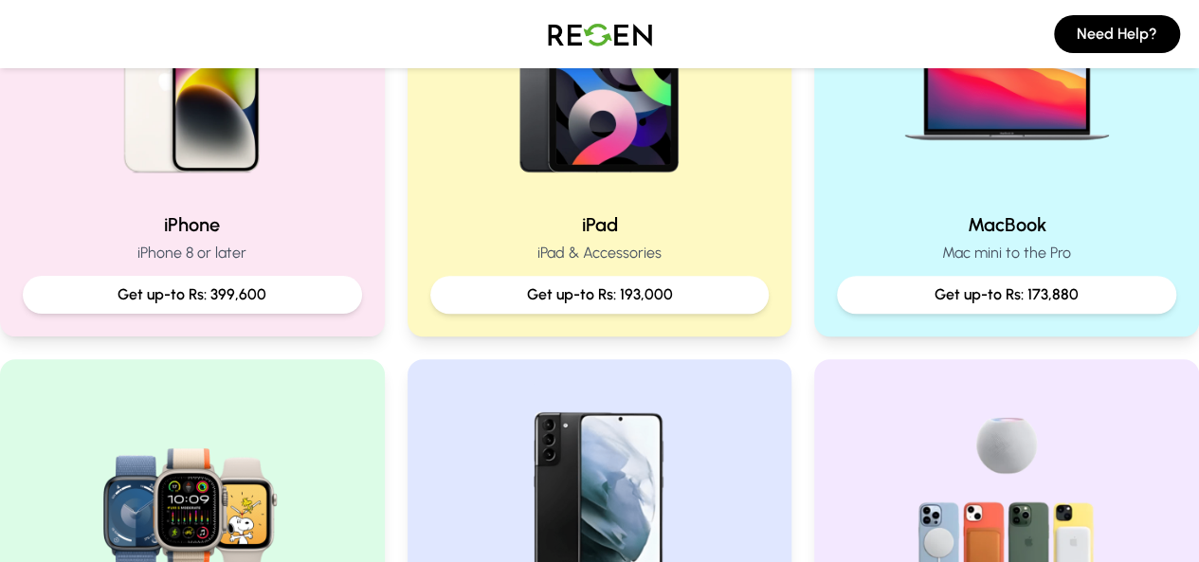
scroll to position [543, 0]
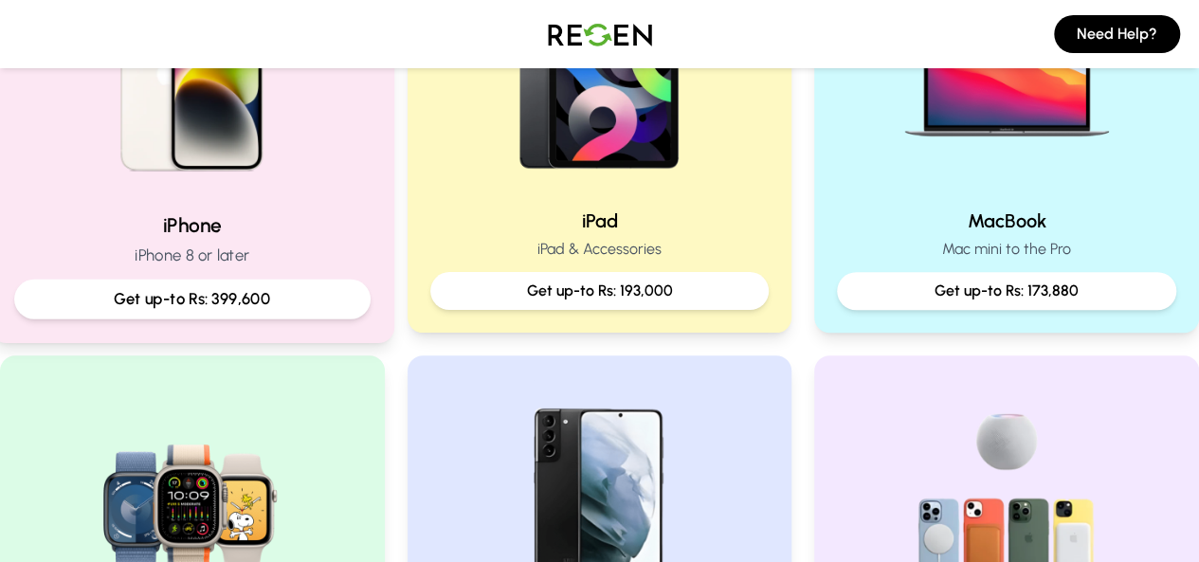
click at [309, 239] on div "iPhone iPhone 8 or later Get up-to Rs: 399,600" at bounding box center [192, 264] width 356 height 107
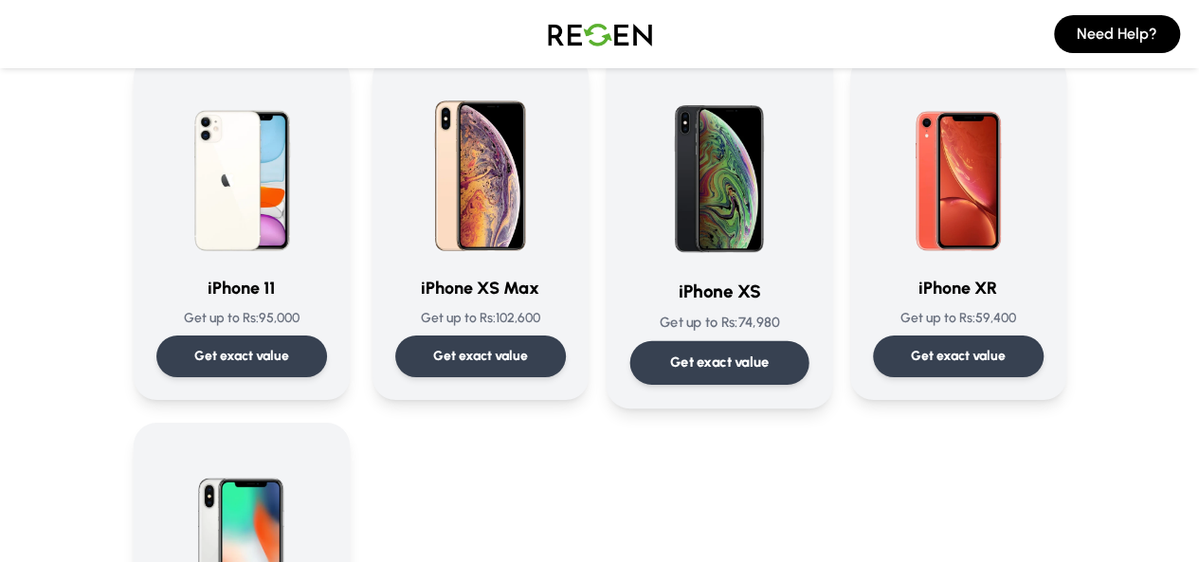
scroll to position [2055, 0]
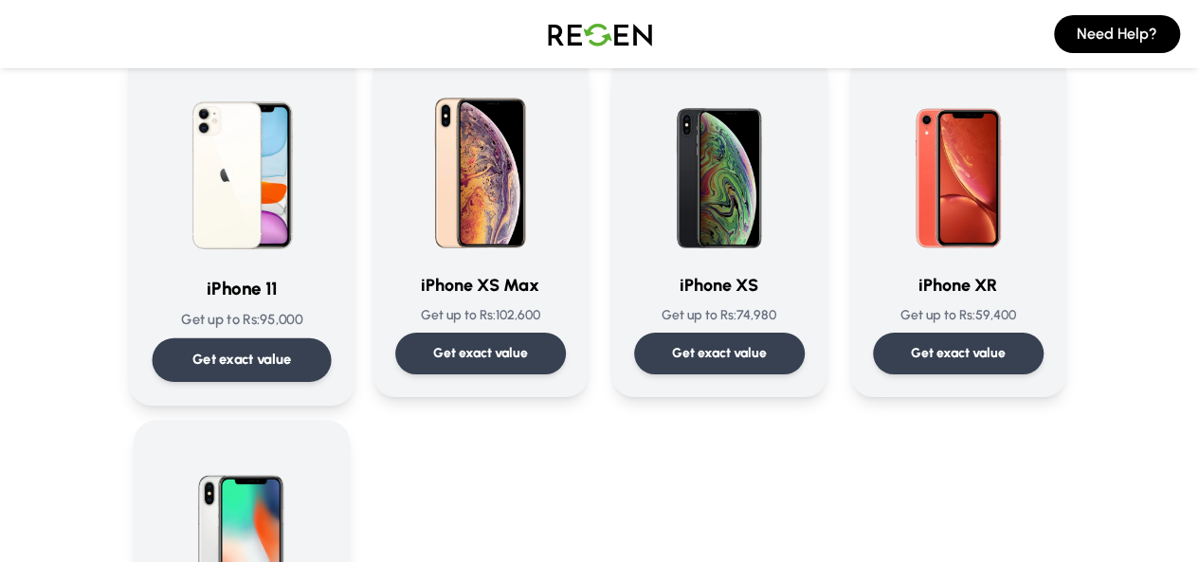
click at [216, 338] on div "Get exact value" at bounding box center [241, 360] width 179 height 44
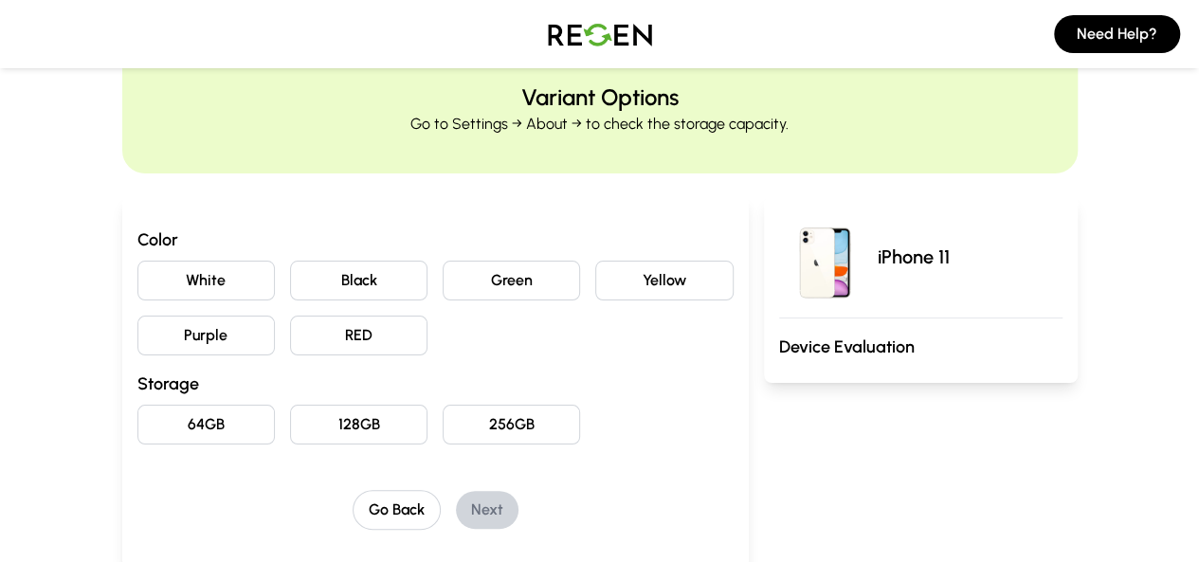
scroll to position [66, 0]
click at [326, 263] on button "Black" at bounding box center [358, 280] width 137 height 40
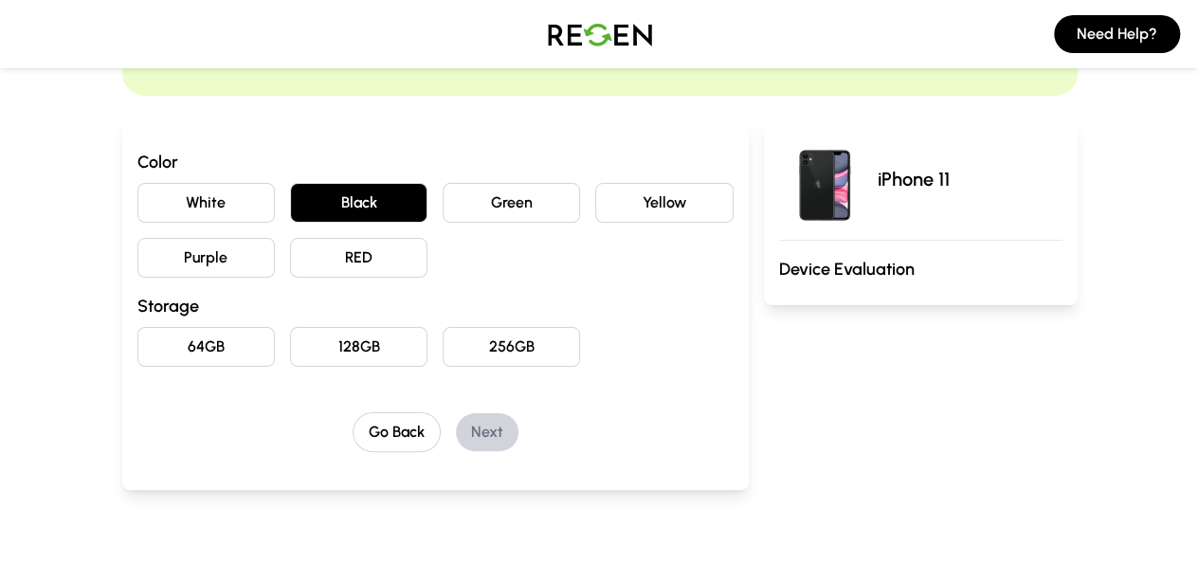
scroll to position [173, 0]
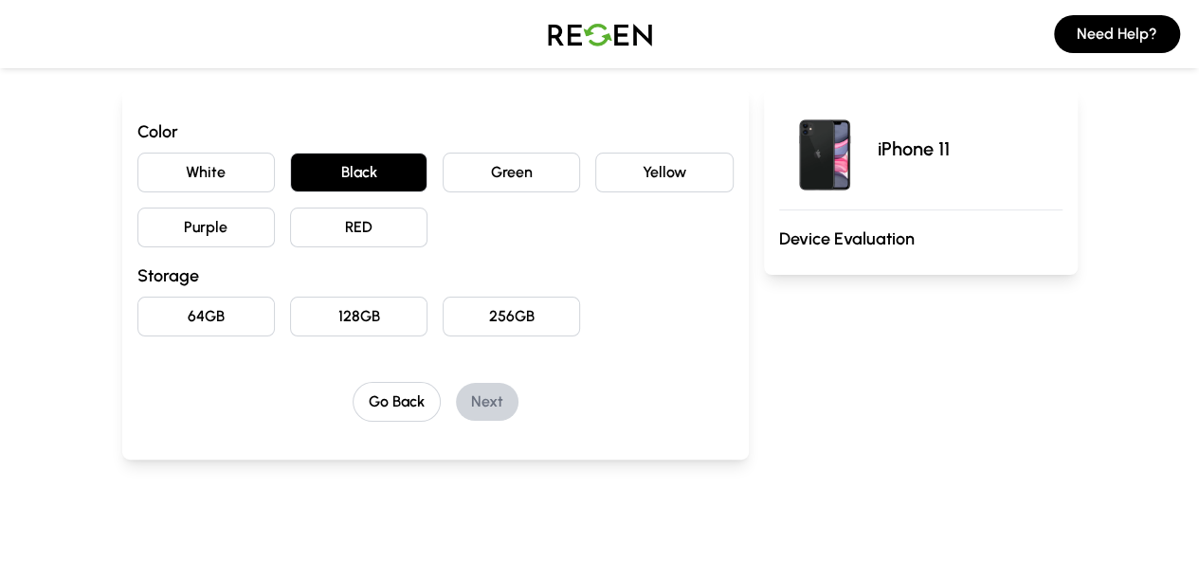
click at [321, 320] on button "128GB" at bounding box center [358, 317] width 137 height 40
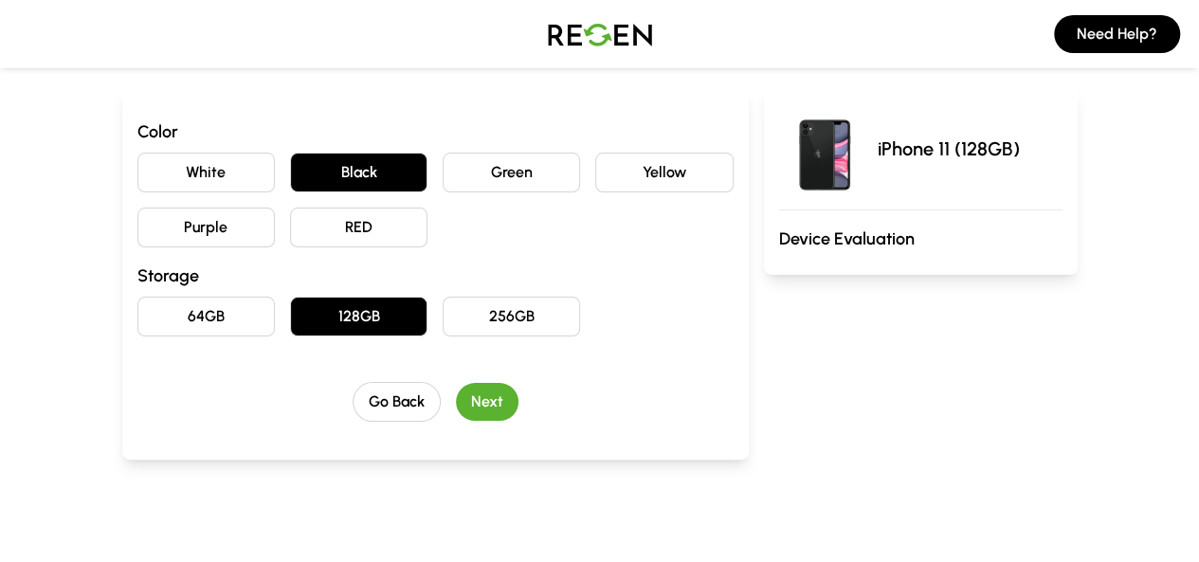
click at [460, 408] on button "Next" at bounding box center [487, 402] width 63 height 38
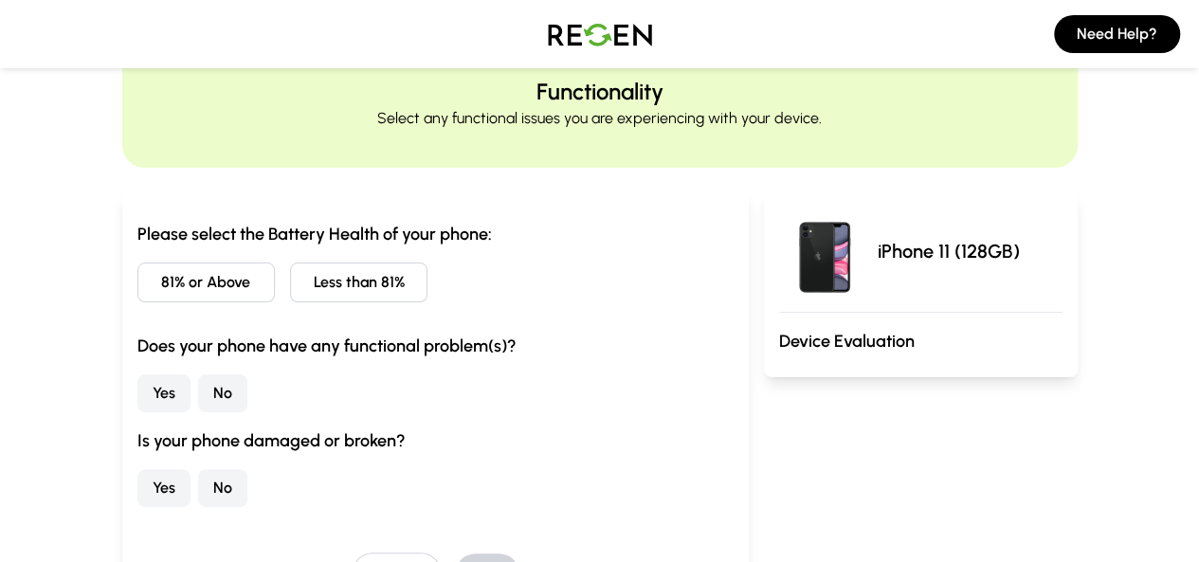
scroll to position [62, 0]
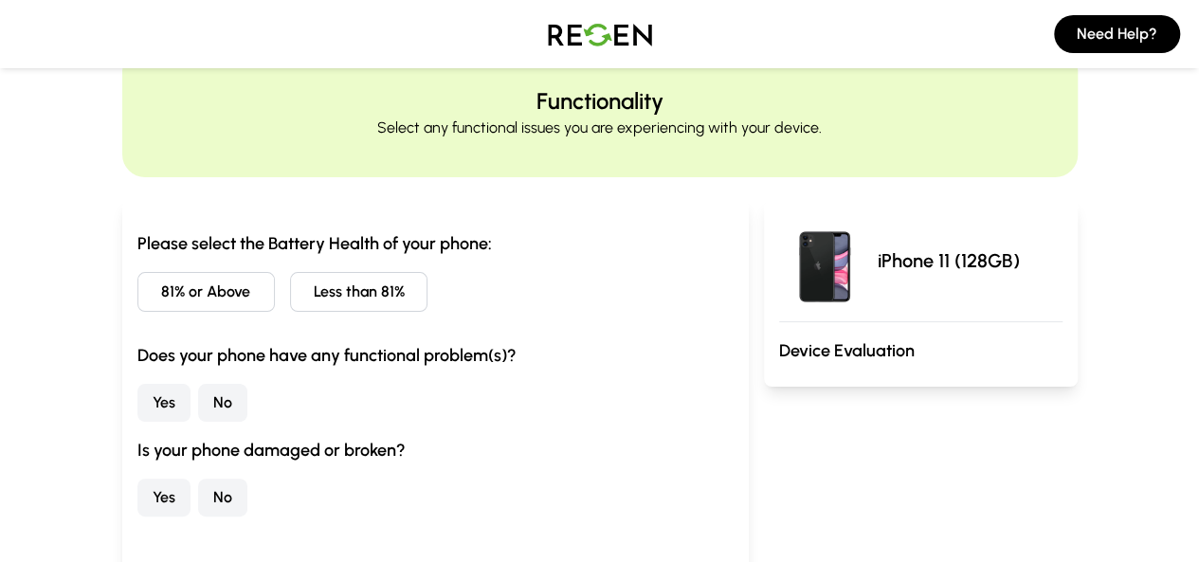
click at [360, 289] on button "Less than 81%" at bounding box center [358, 292] width 137 height 40
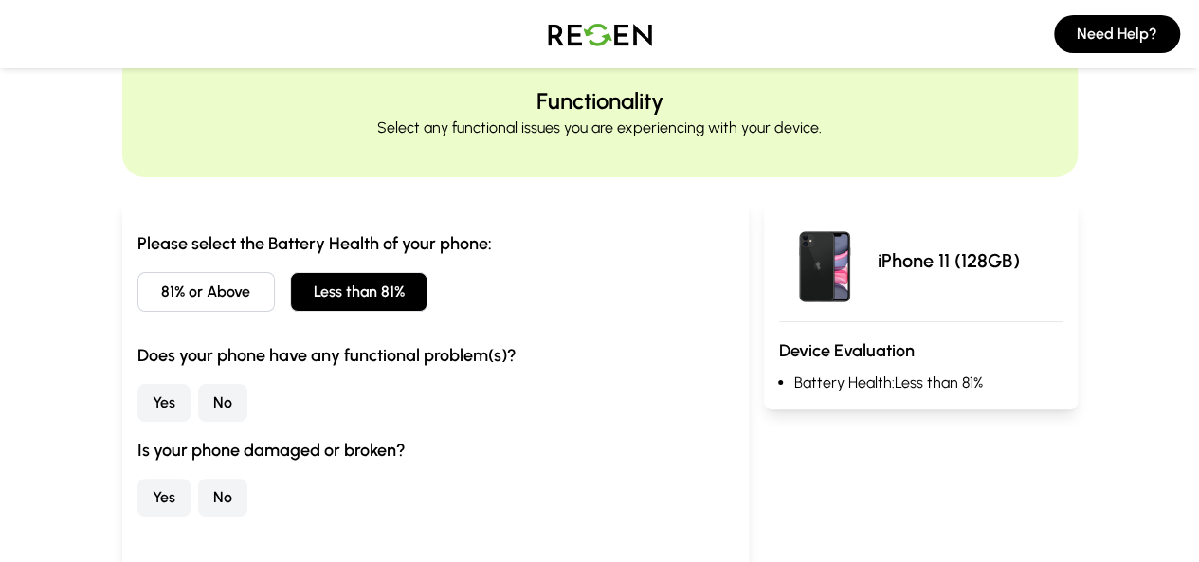
scroll to position [176, 0]
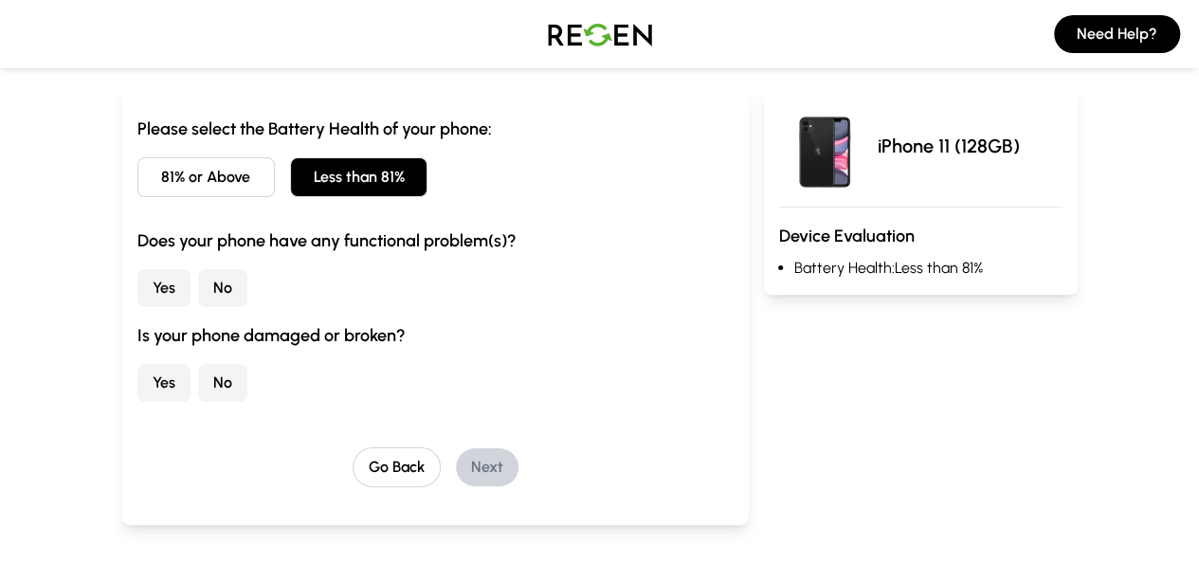
click at [198, 291] on button "No" at bounding box center [222, 288] width 49 height 38
click at [198, 390] on button "No" at bounding box center [222, 383] width 49 height 38
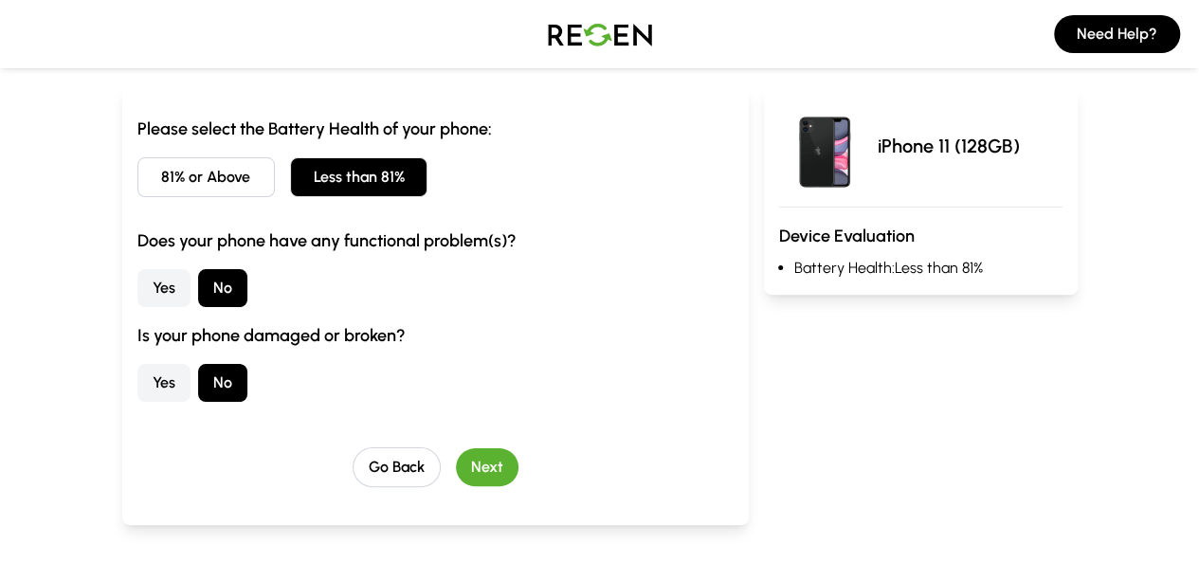
click at [476, 480] on div "Go Back Next" at bounding box center [435, 467] width 596 height 40
click at [462, 465] on button "Next" at bounding box center [487, 467] width 63 height 38
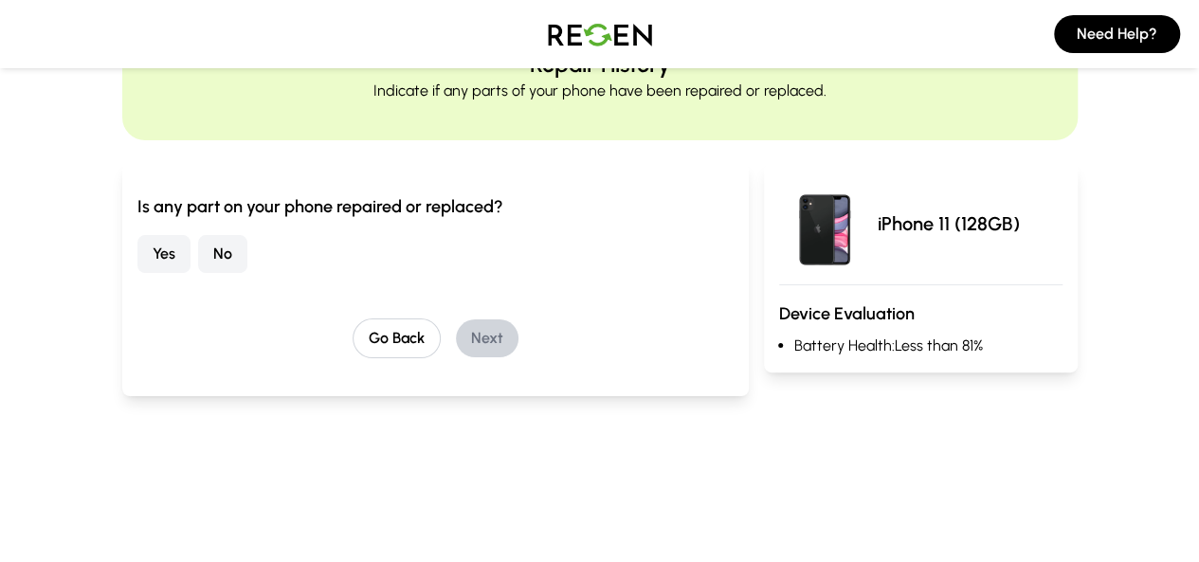
scroll to position [88, 0]
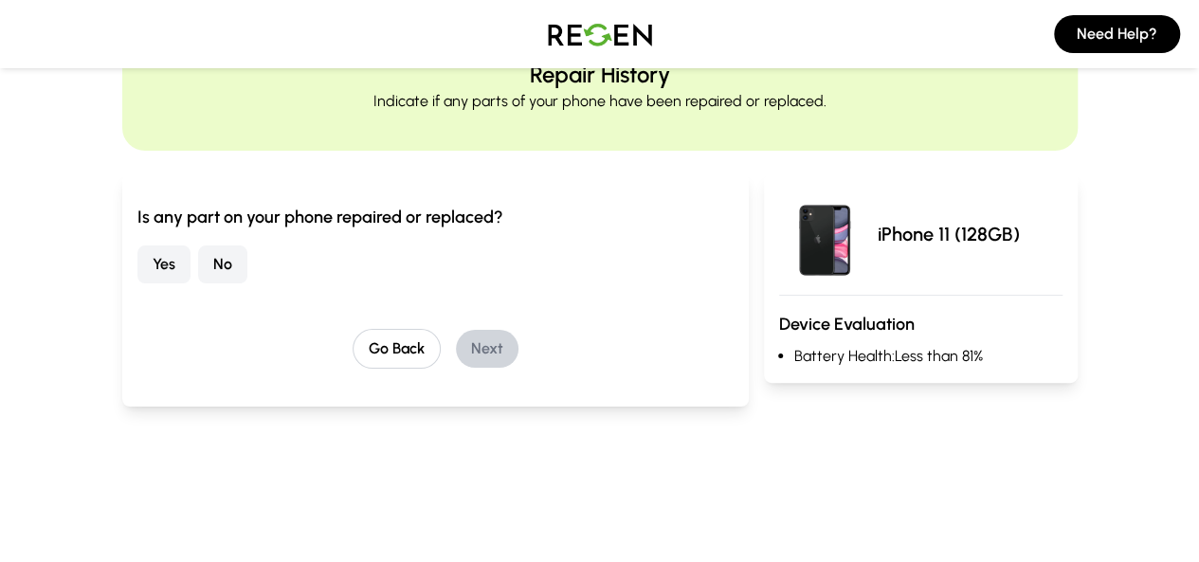
click at [198, 261] on button "No" at bounding box center [222, 264] width 49 height 38
click at [456, 350] on button "Next" at bounding box center [487, 349] width 63 height 38
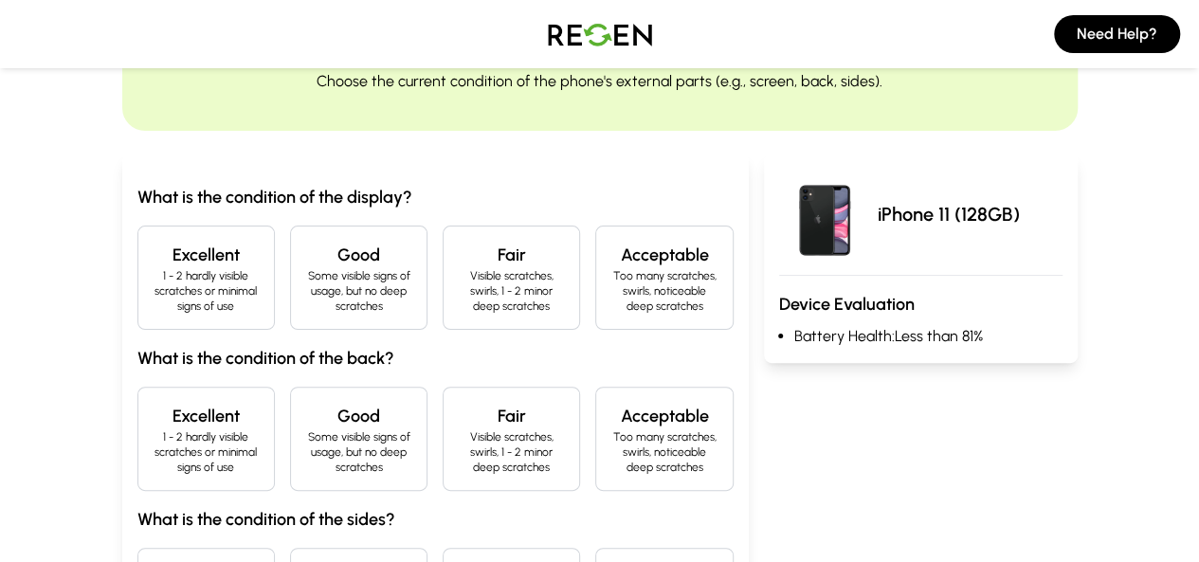
scroll to position [109, 0]
click at [471, 310] on div "Fair Visible scratches, swirls, 1 - 2 minor deep scratches" at bounding box center [511, 277] width 137 height 104
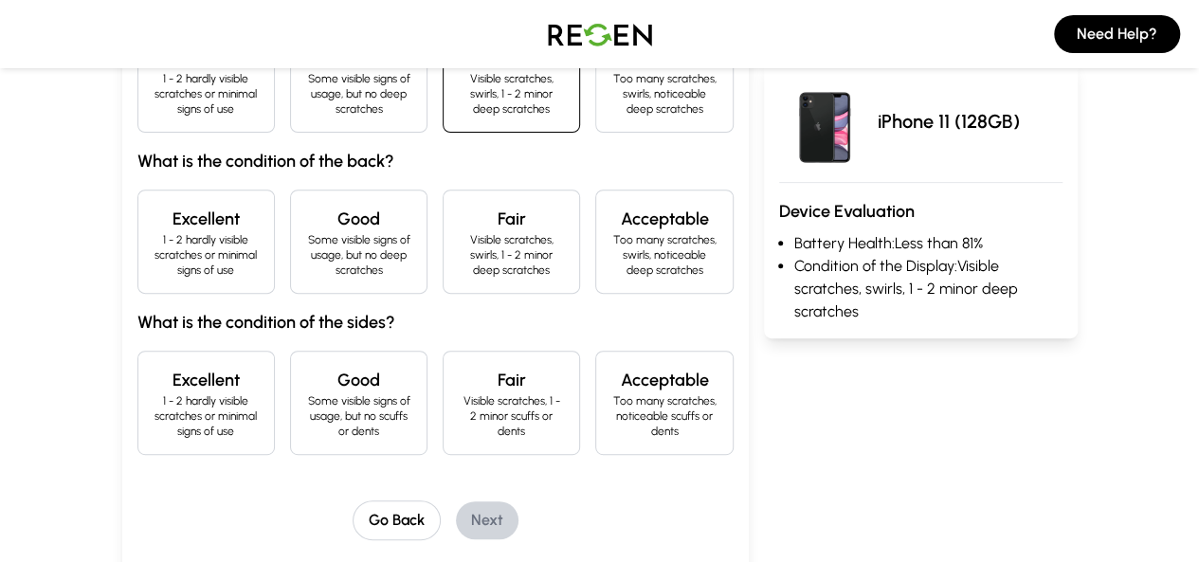
scroll to position [288, 0]
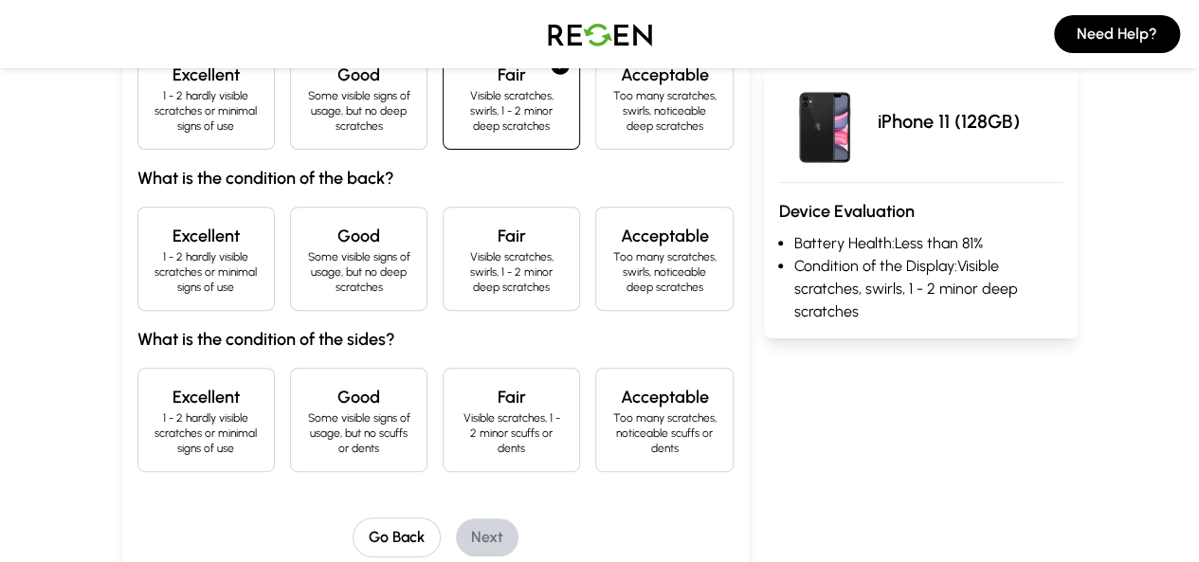
click at [677, 116] on p "Too many scratches, swirls, noticeable deep scratches" at bounding box center [663, 110] width 105 height 45
click at [494, 207] on div "Fair Visible scratches, swirls, 1 - 2 minor deep scratches" at bounding box center [511, 259] width 137 height 104
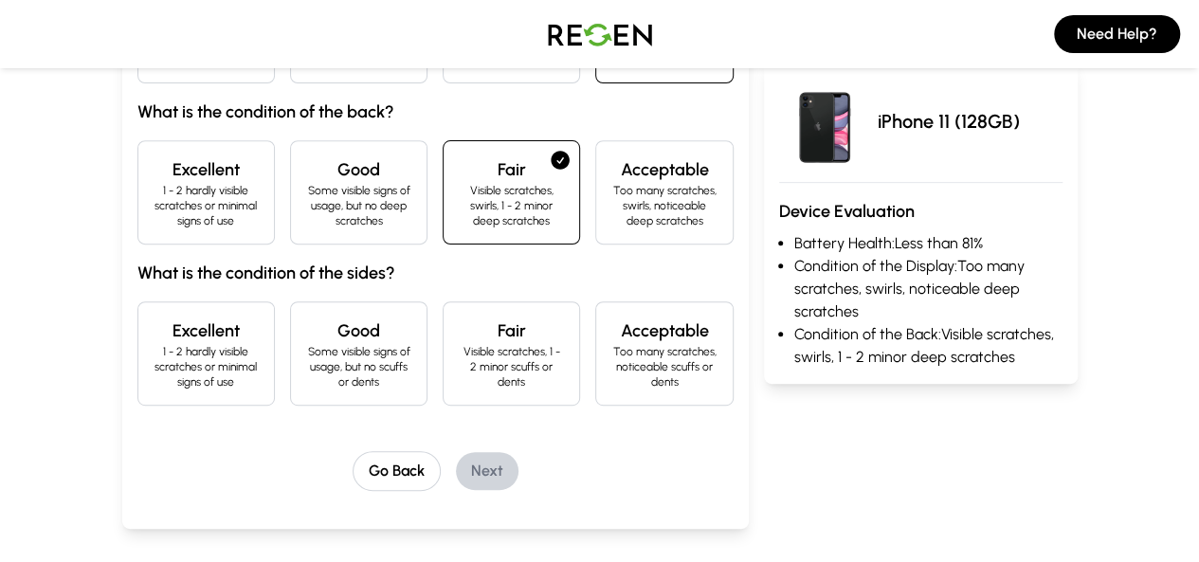
scroll to position [353, 0]
click at [550, 356] on div "Fair Visible scratches, 1 - 2 minor scuffs or dents" at bounding box center [511, 354] width 137 height 104
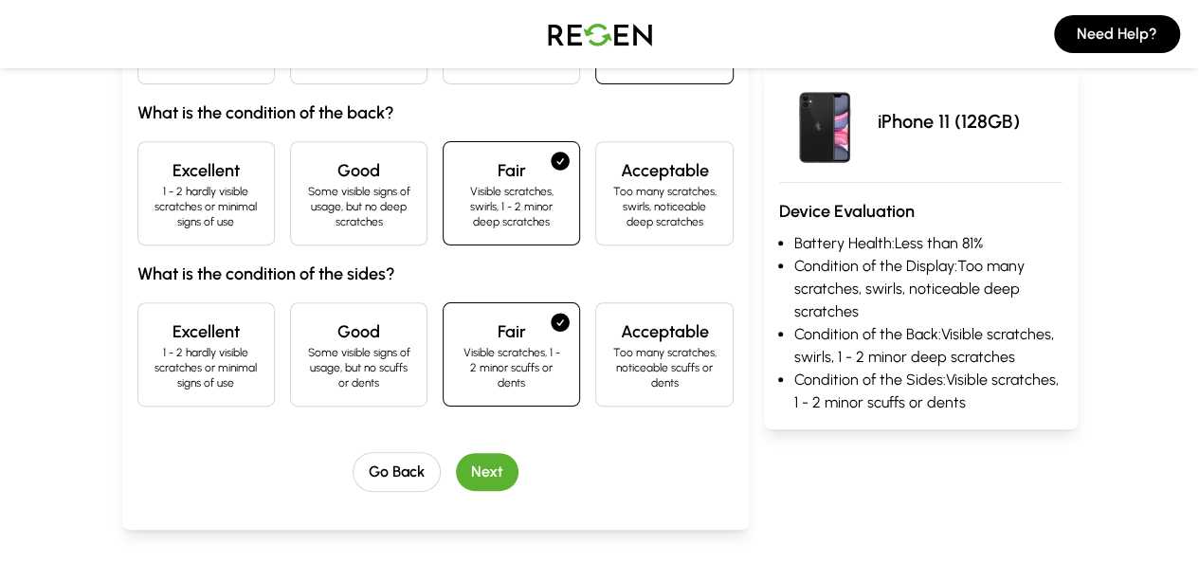
click at [347, 345] on p "Some visible signs of usage, but no scuffs or dents" at bounding box center [358, 367] width 105 height 45
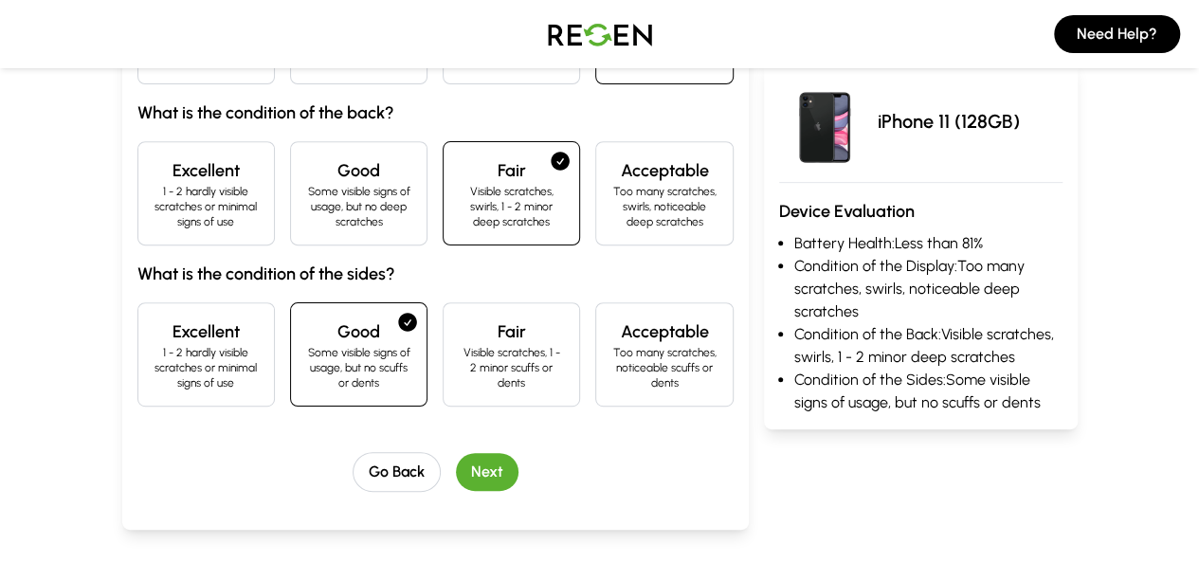
click at [464, 453] on button "Next" at bounding box center [487, 472] width 63 height 38
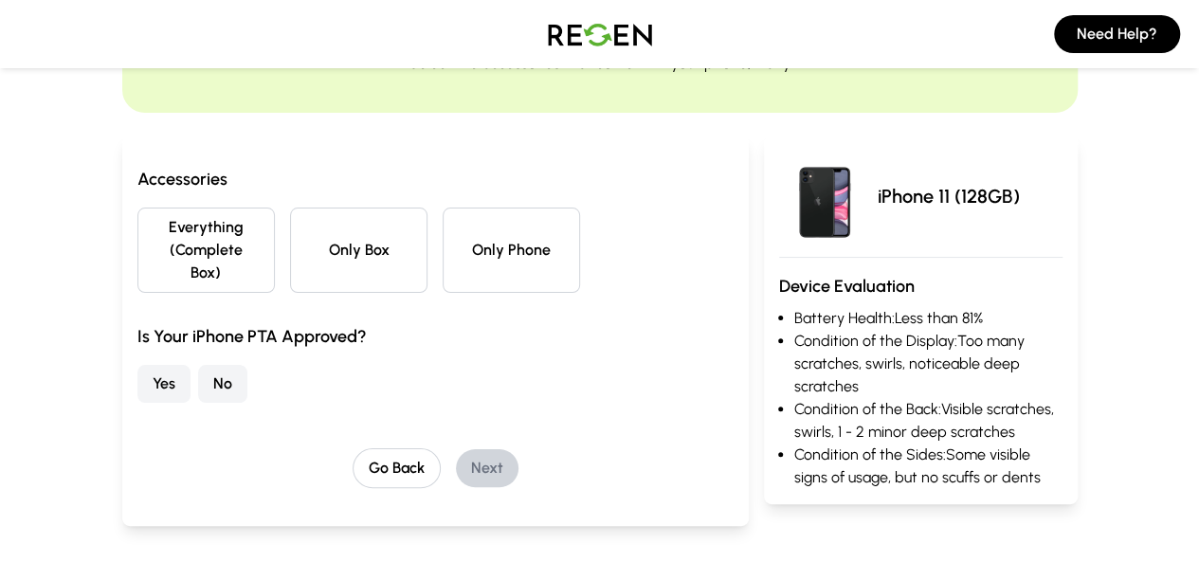
scroll to position [127, 0]
click at [389, 447] on button "Go Back" at bounding box center [397, 467] width 88 height 40
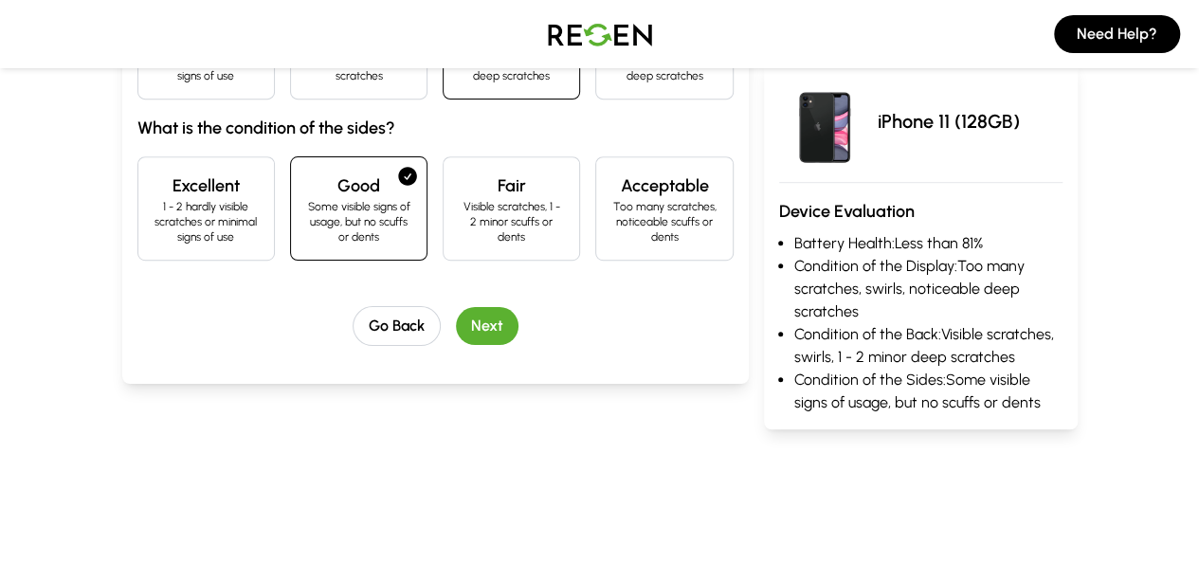
scroll to position [500, 0]
click at [478, 199] on div "Fair Visible scratches, 1 - 2 minor scuffs or dents" at bounding box center [511, 207] width 137 height 104
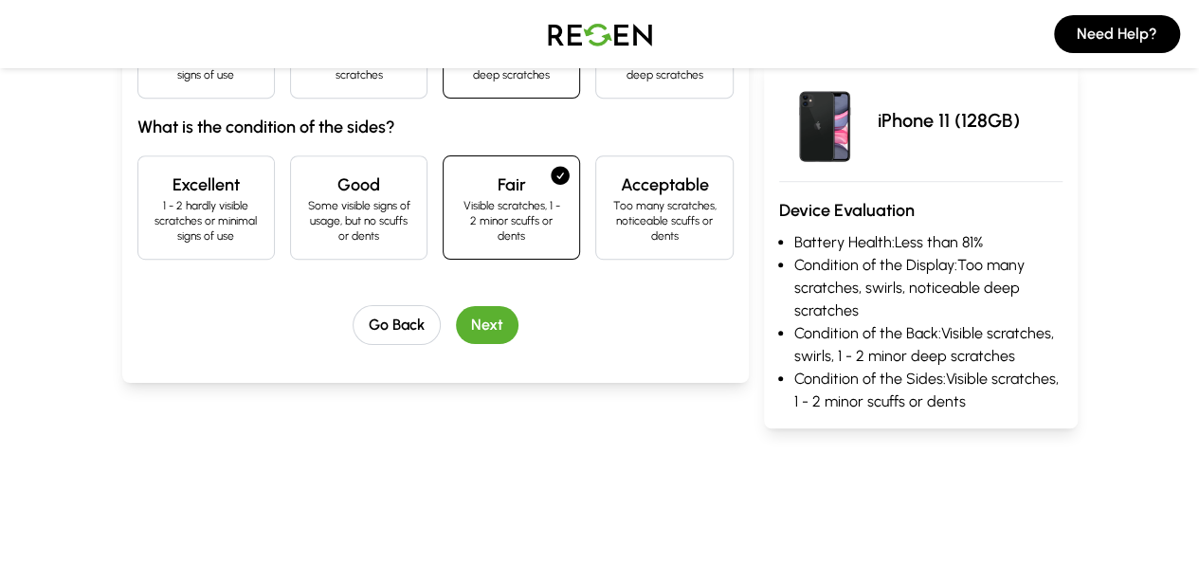
click at [456, 306] on button "Next" at bounding box center [487, 325] width 63 height 38
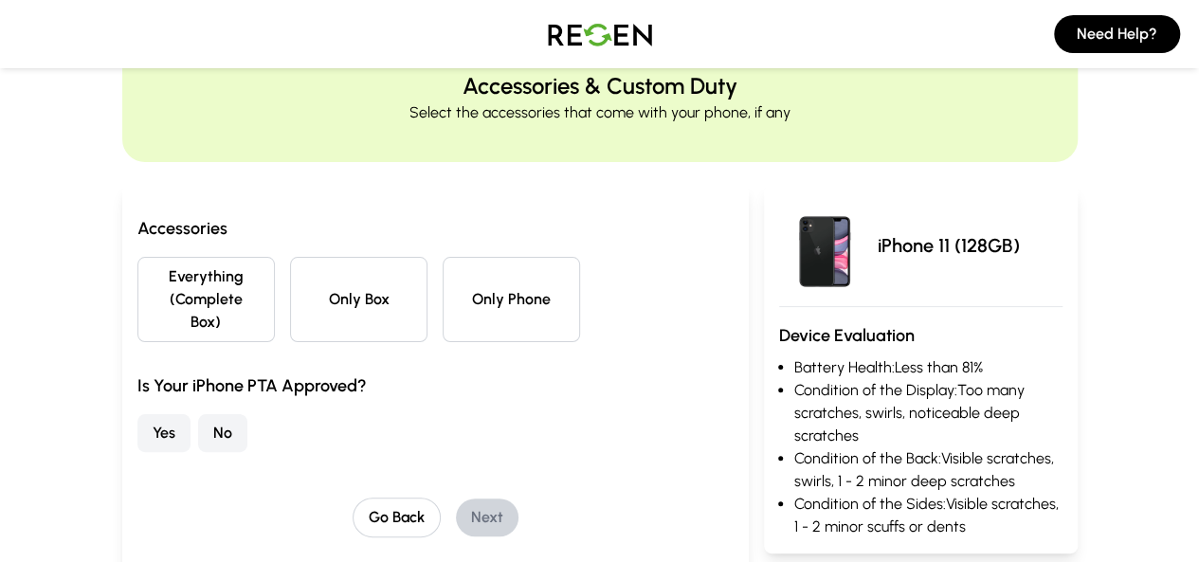
scroll to position [85, 0]
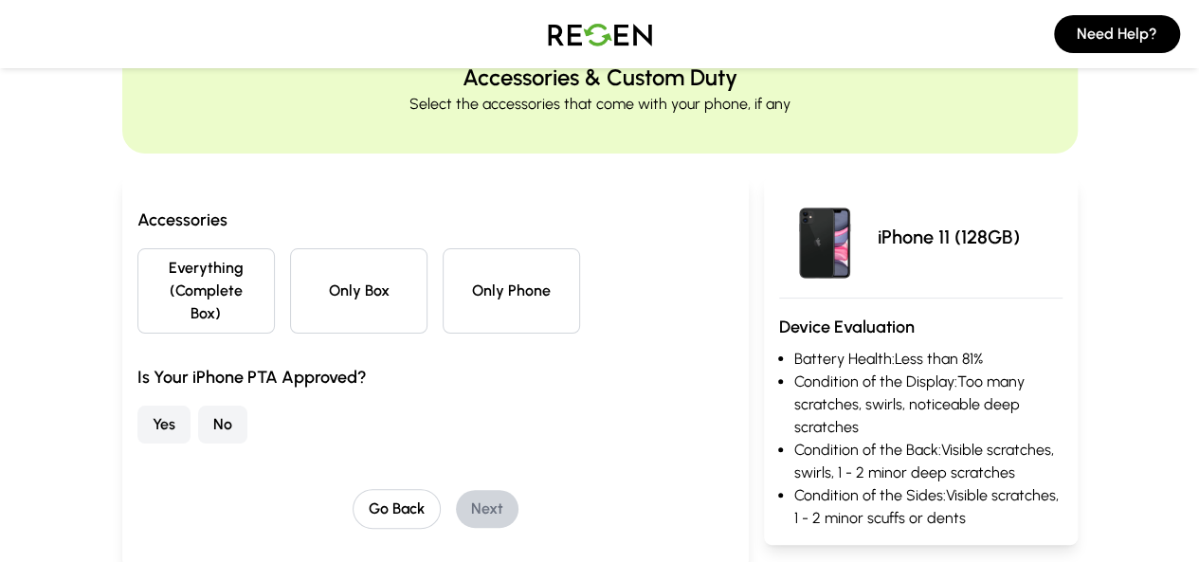
click at [176, 280] on button "Everything (Complete Box)" at bounding box center [205, 290] width 137 height 85
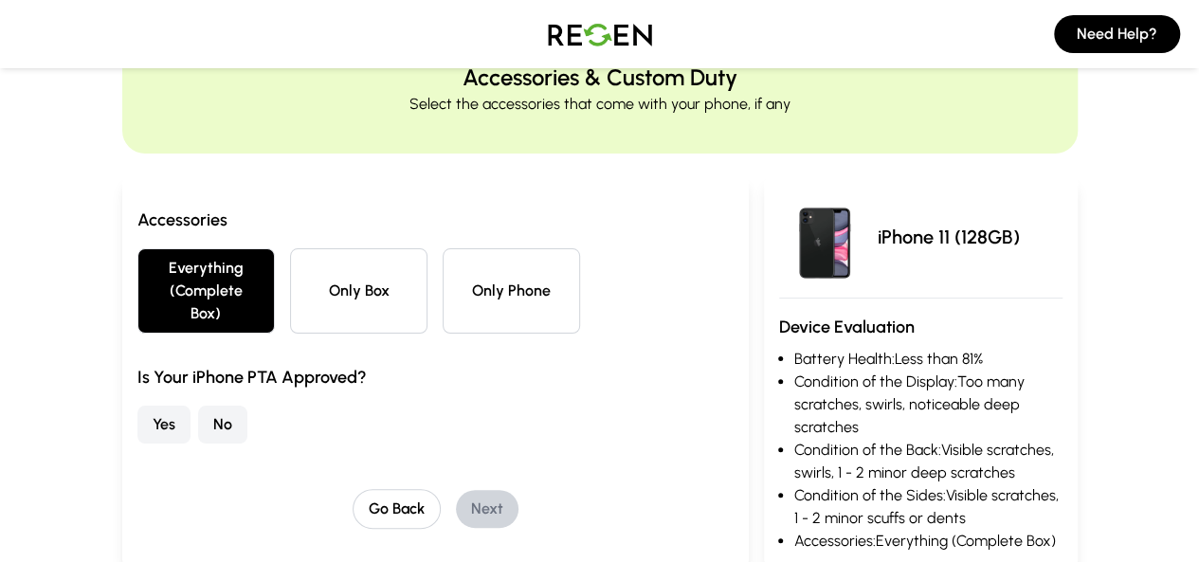
click at [198, 409] on button "No" at bounding box center [222, 425] width 49 height 38
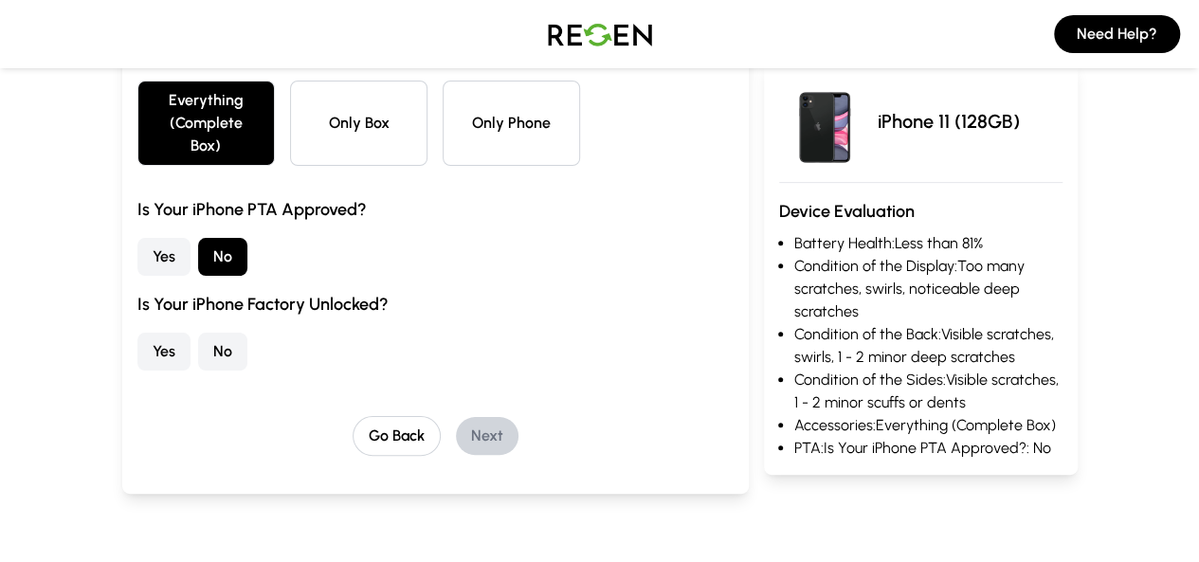
scroll to position [281, 0]
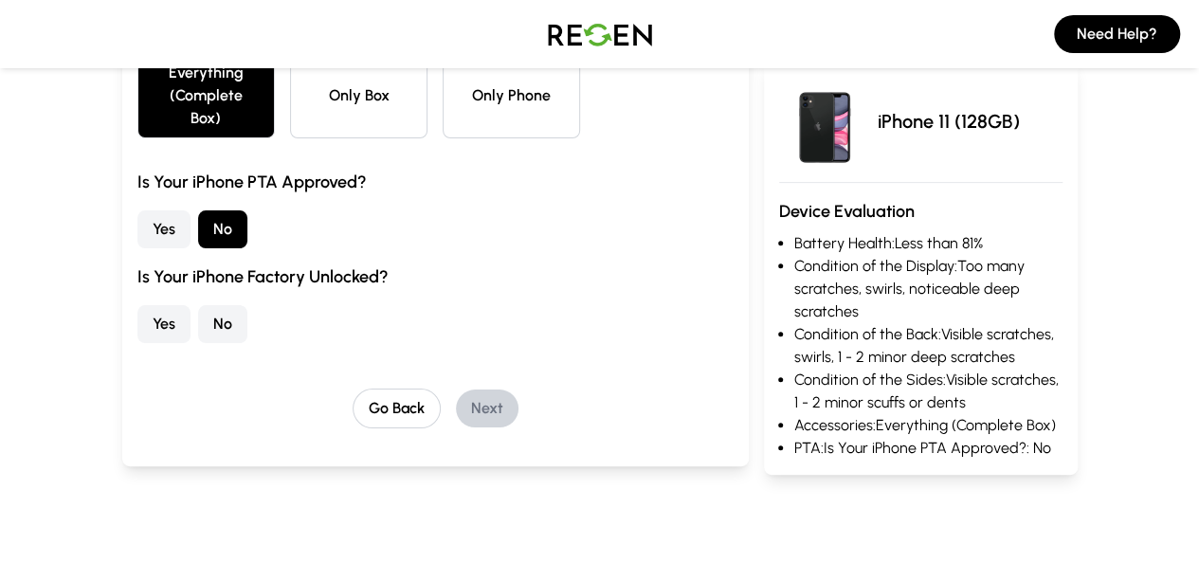
click at [122, 252] on div "Accessories Everything (Complete Box) Only Box Only Phone Is Your iPhone PTA Ap…" at bounding box center [435, 223] width 626 height 485
drag, startPoint x: 11, startPoint y: 252, endPoint x: 256, endPoint y: 249, distance: 244.5
click at [256, 249] on div "Accessories Everything (Complete Box) Only Box Only Phone Is Your iPhone PTA Ap…" at bounding box center [435, 223] width 626 height 485
click at [189, 263] on h3 "Is Your iPhone Factory Unlocked?" at bounding box center [435, 276] width 596 height 27
drag, startPoint x: 76, startPoint y: 251, endPoint x: 262, endPoint y: 255, distance: 185.8
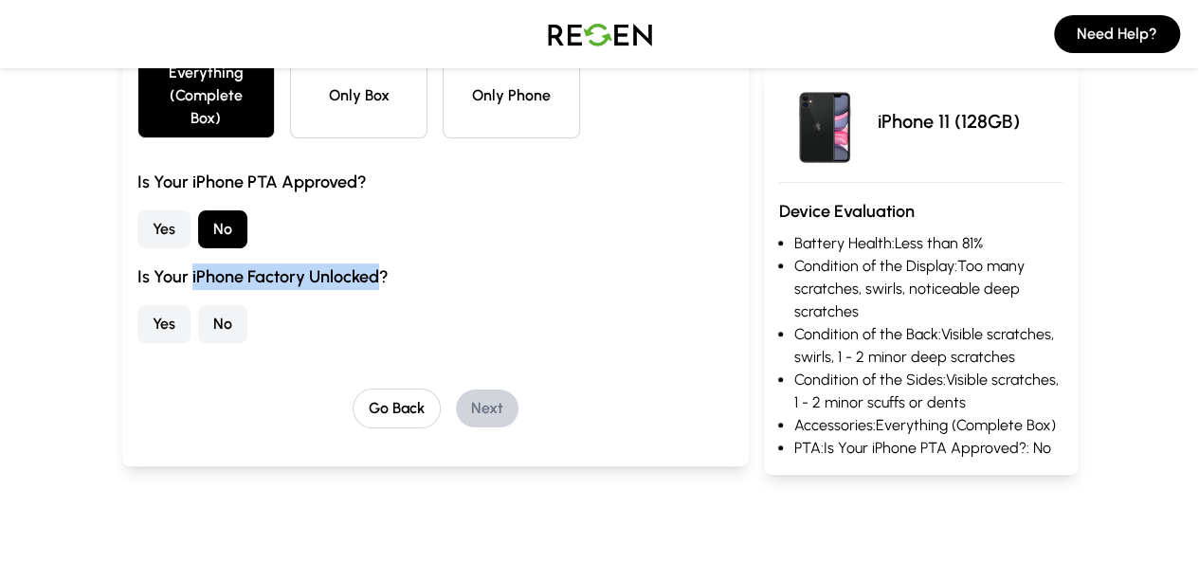
click at [262, 263] on h3 "Is Your iPhone Factory Unlocked?" at bounding box center [435, 276] width 596 height 27
click at [137, 305] on button "Yes" at bounding box center [163, 324] width 53 height 38
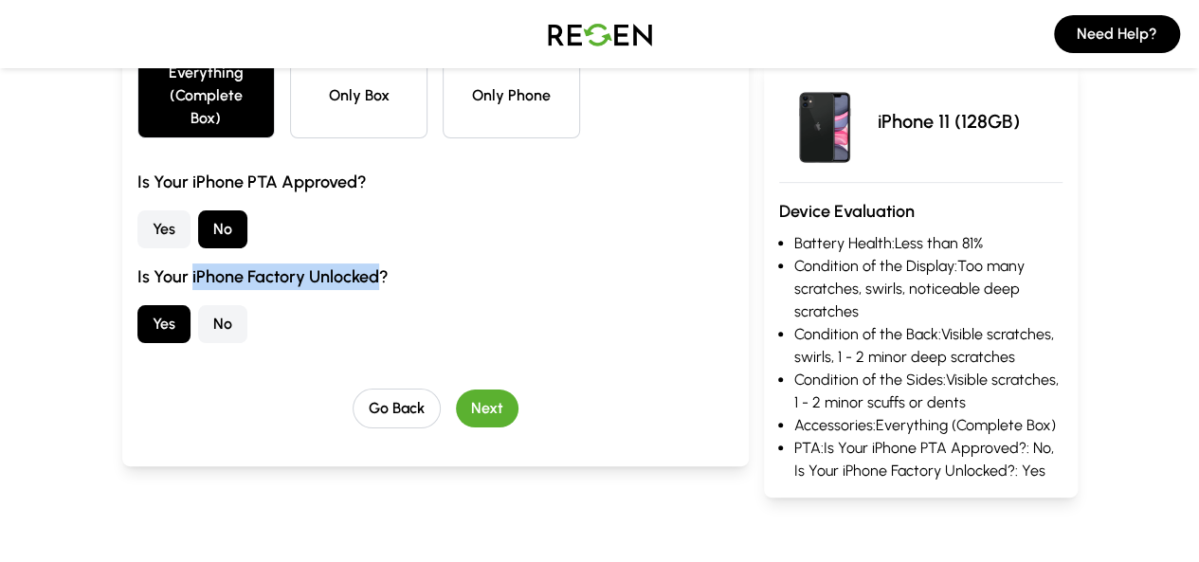
click at [472, 389] on button "Next" at bounding box center [487, 408] width 63 height 38
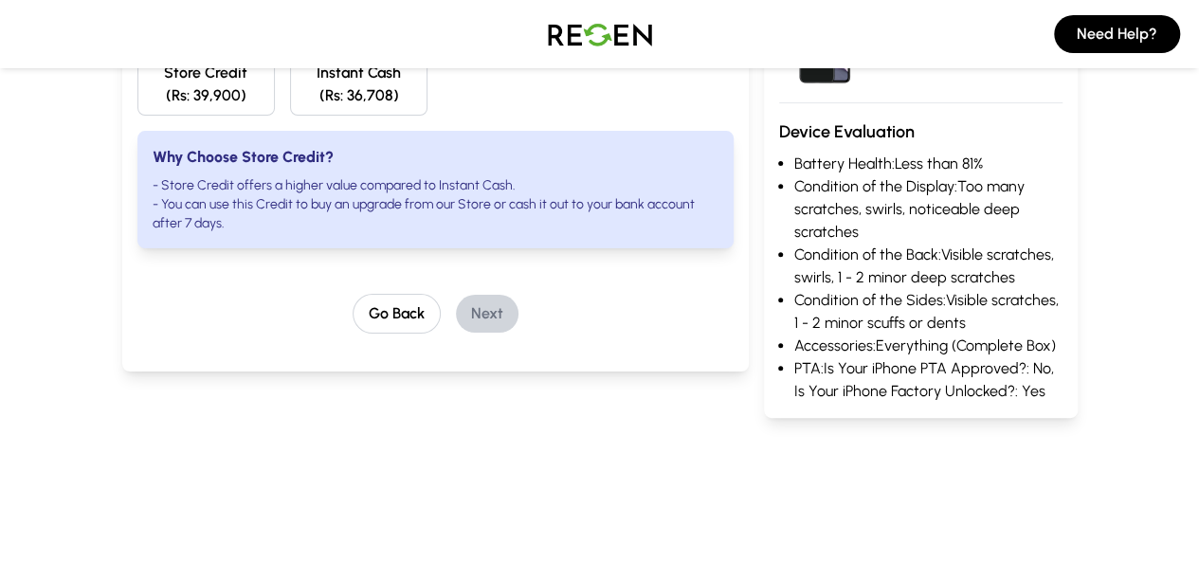
click at [509, 395] on div "Please select from the following payment options: Store Credit (Rs: 39,900) Ins…" at bounding box center [435, 199] width 626 height 437
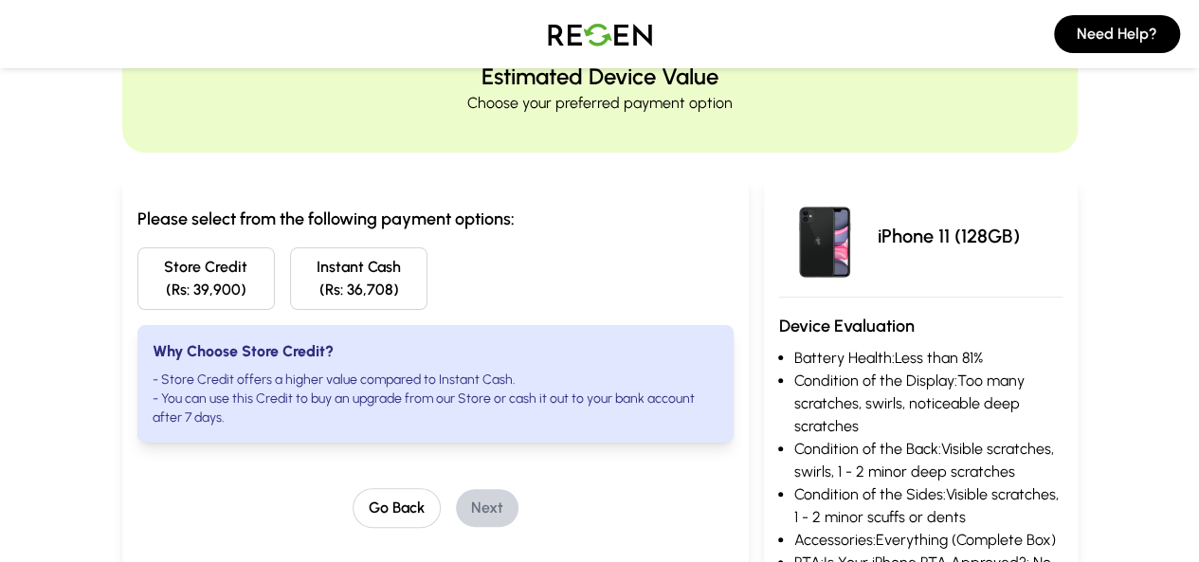
scroll to position [85, 0]
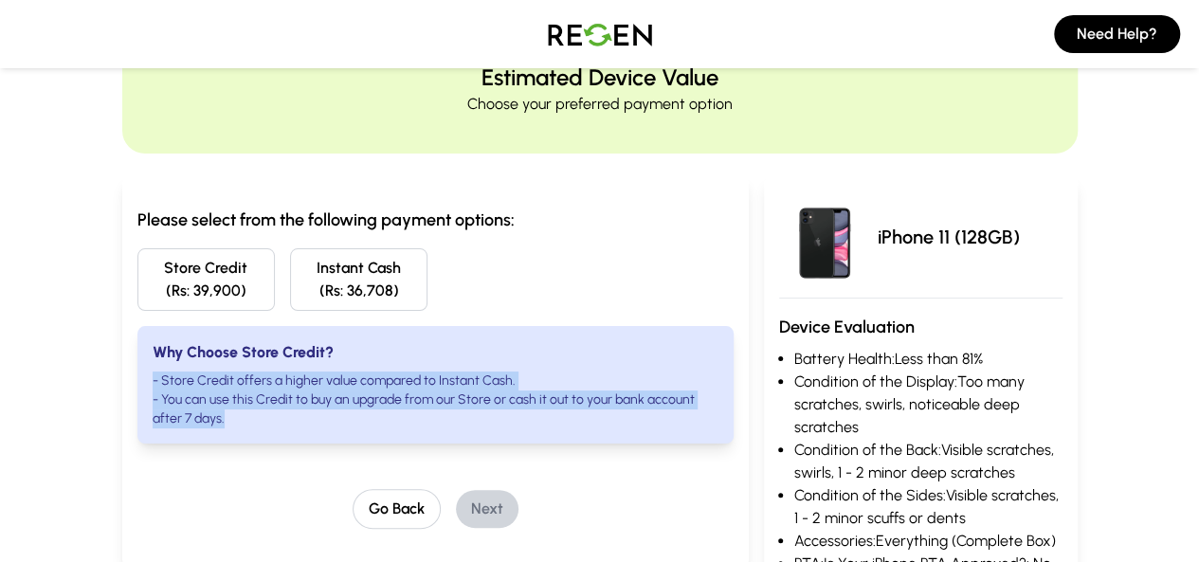
drag, startPoint x: 716, startPoint y: 409, endPoint x: 693, endPoint y: 345, distance: 68.7
click at [693, 345] on div "Why Choose Store Credit? - Store Credit offers a higher value compared to Insta…" at bounding box center [435, 385] width 596 height 118
drag, startPoint x: 693, startPoint y: 345, endPoint x: 713, endPoint y: 395, distance: 54.0
click at [713, 395] on div "Why Choose Store Credit? - Store Credit offers a higher value compared to Insta…" at bounding box center [435, 385] width 596 height 118
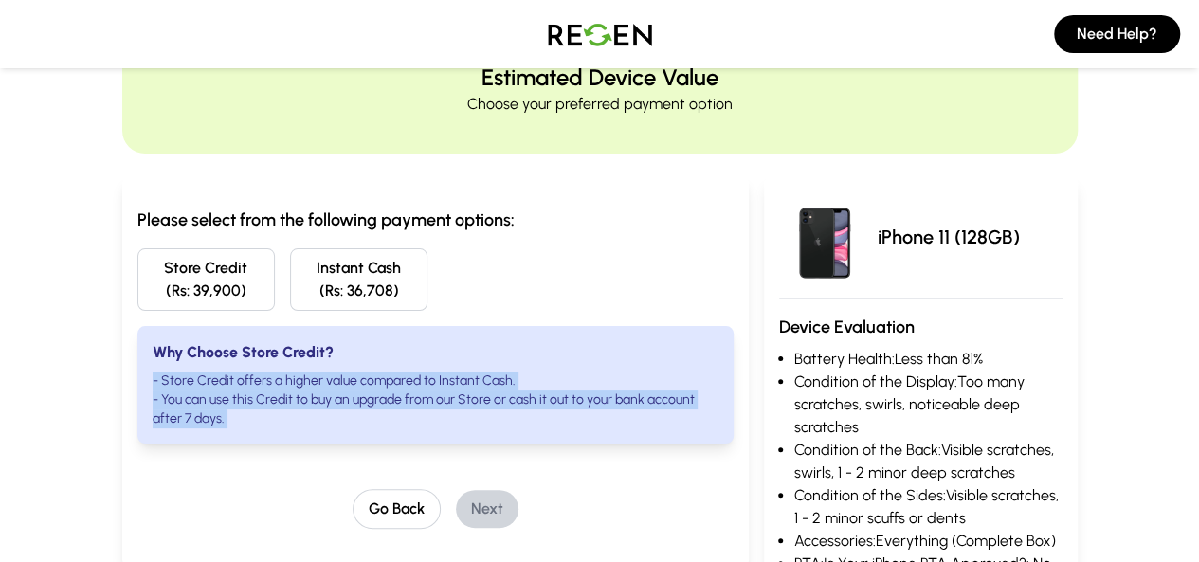
click at [713, 395] on li "- You can use this Credit to buy an upgrade from our Store or cash it out to yo…" at bounding box center [436, 409] width 566 height 38
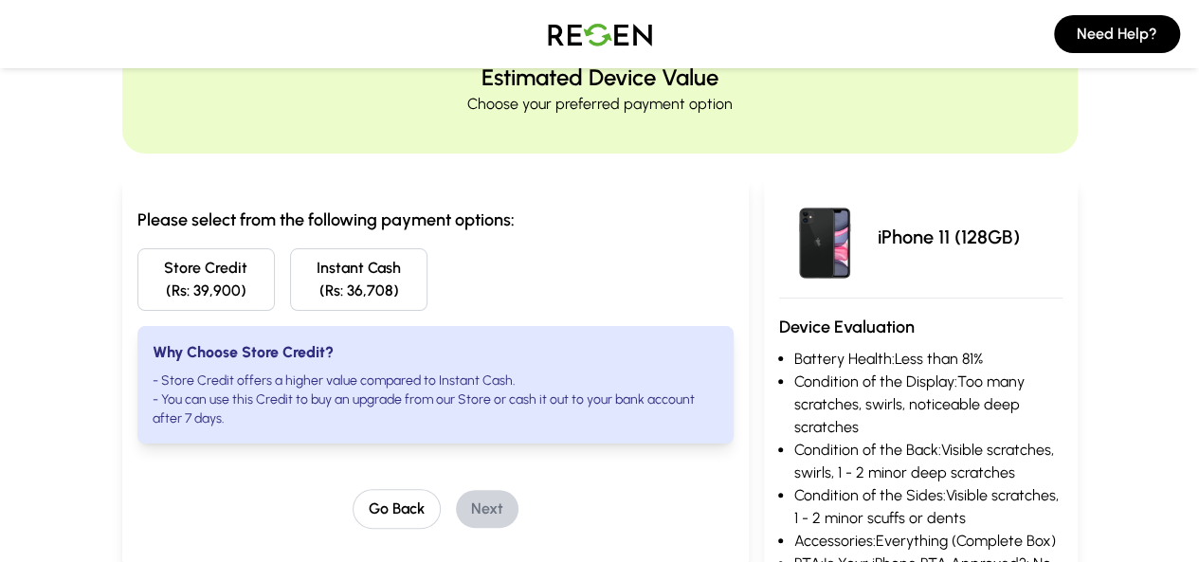
click at [156, 279] on button "Store Credit (Rs: 39,900)" at bounding box center [205, 279] width 137 height 63
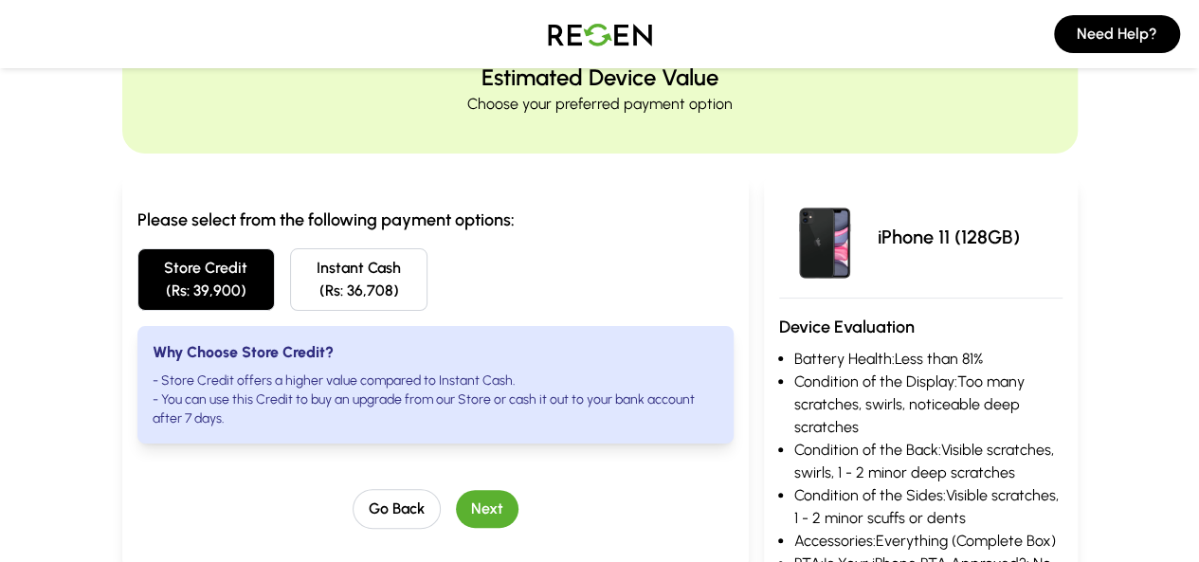
scroll to position [261, 0]
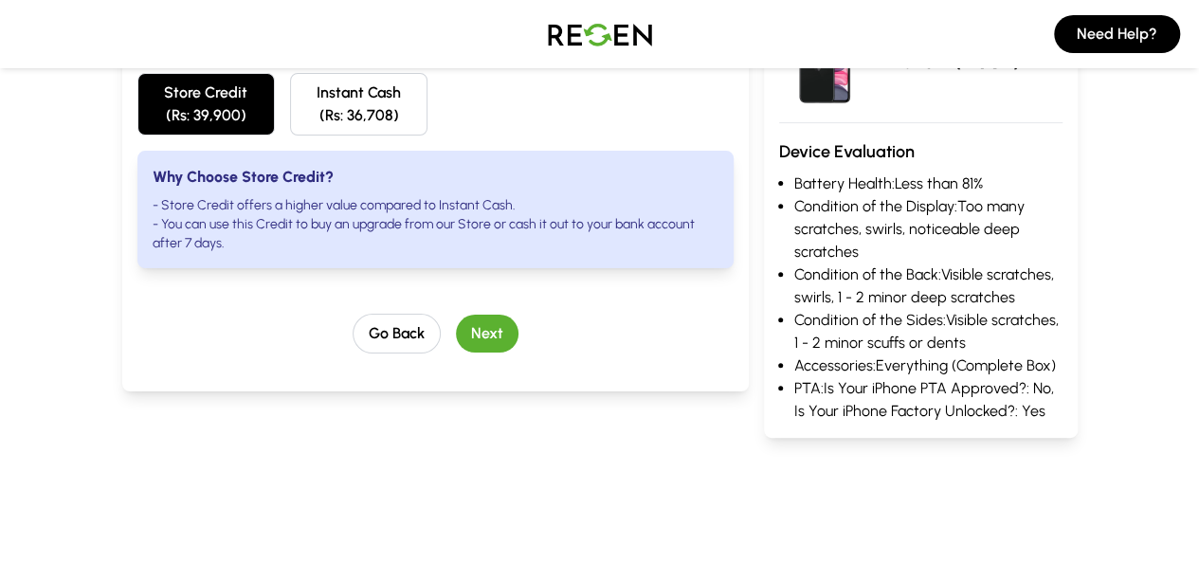
click at [456, 315] on button "Next" at bounding box center [487, 334] width 63 height 38
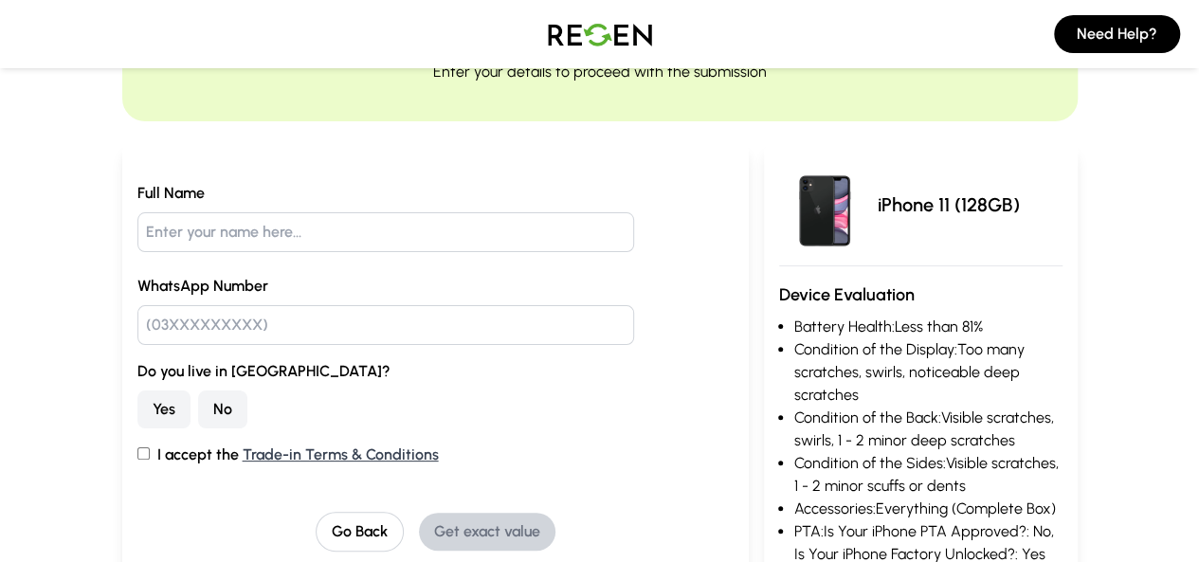
scroll to position [104, 0]
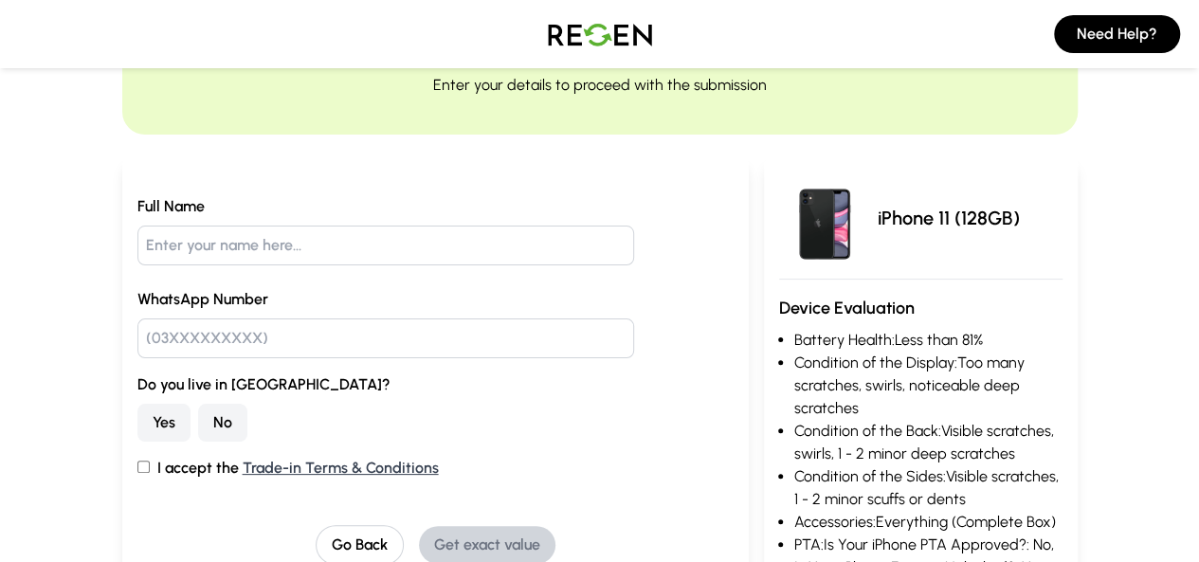
click at [509, 259] on input "text" at bounding box center [385, 246] width 497 height 40
type input "[PERSON_NAME]"
type input "03011900010"
click at [137, 404] on button "Yes" at bounding box center [163, 423] width 53 height 38
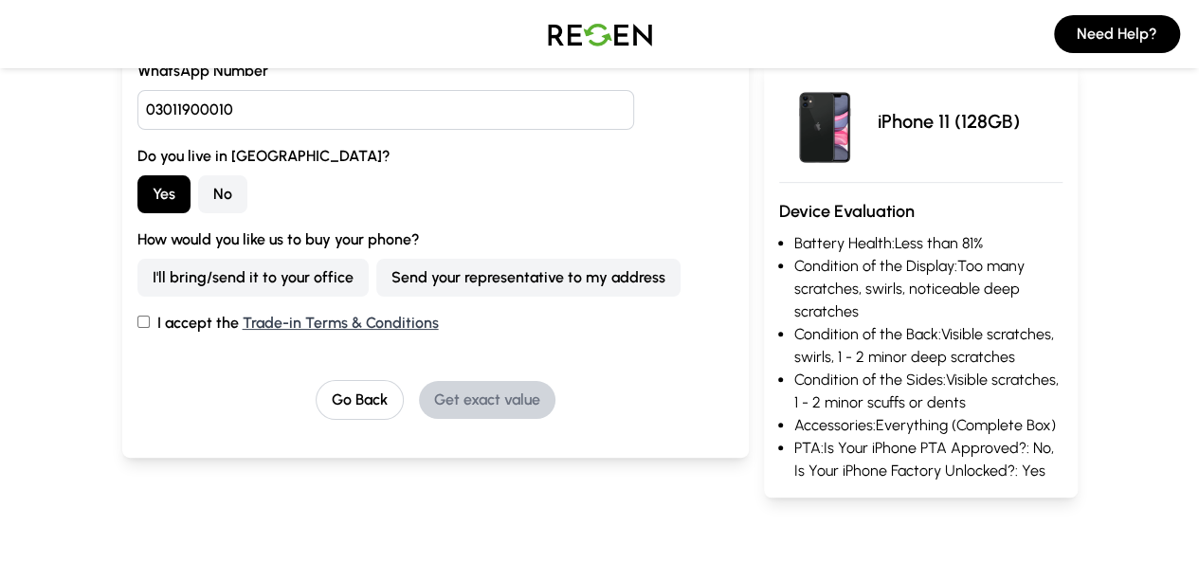
scroll to position [334, 0]
click at [140, 255] on div "How would you like us to buy your phone? I'll bring/send it to your office Send…" at bounding box center [435, 261] width 596 height 68
click at [163, 277] on button "I'll bring/send it to your office" at bounding box center [252, 277] width 231 height 38
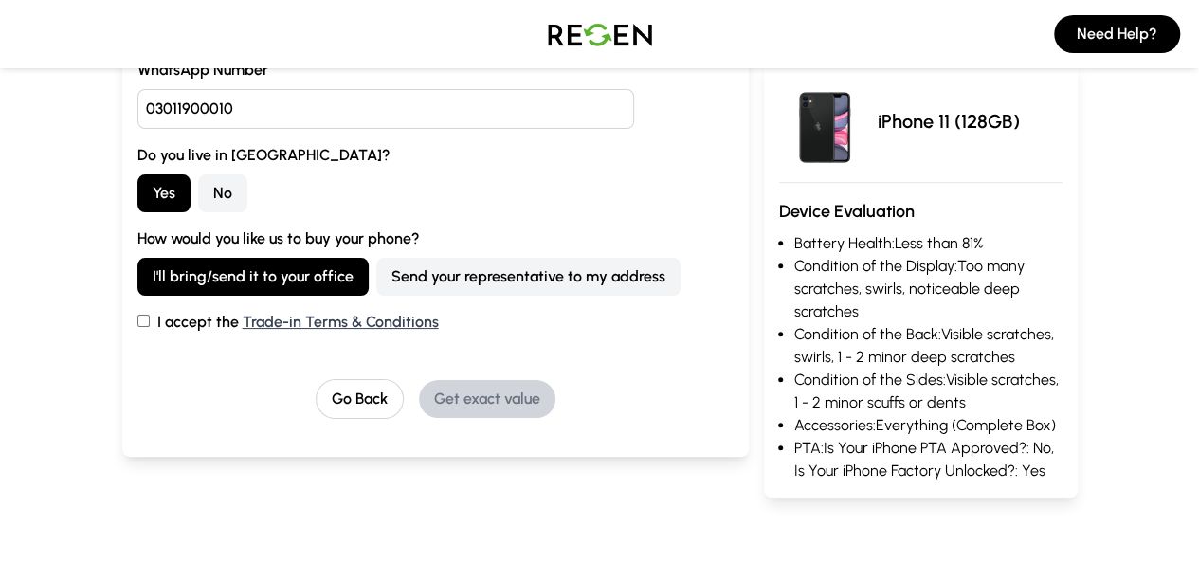
click at [137, 322] on label "I accept the Trade-in Terms & Conditions" at bounding box center [435, 322] width 596 height 23
click at [137, 322] on input "I accept the Trade-in Terms & Conditions" at bounding box center [143, 321] width 12 height 12
checkbox input "true"
click at [453, 402] on button "Get exact value" at bounding box center [487, 399] width 136 height 38
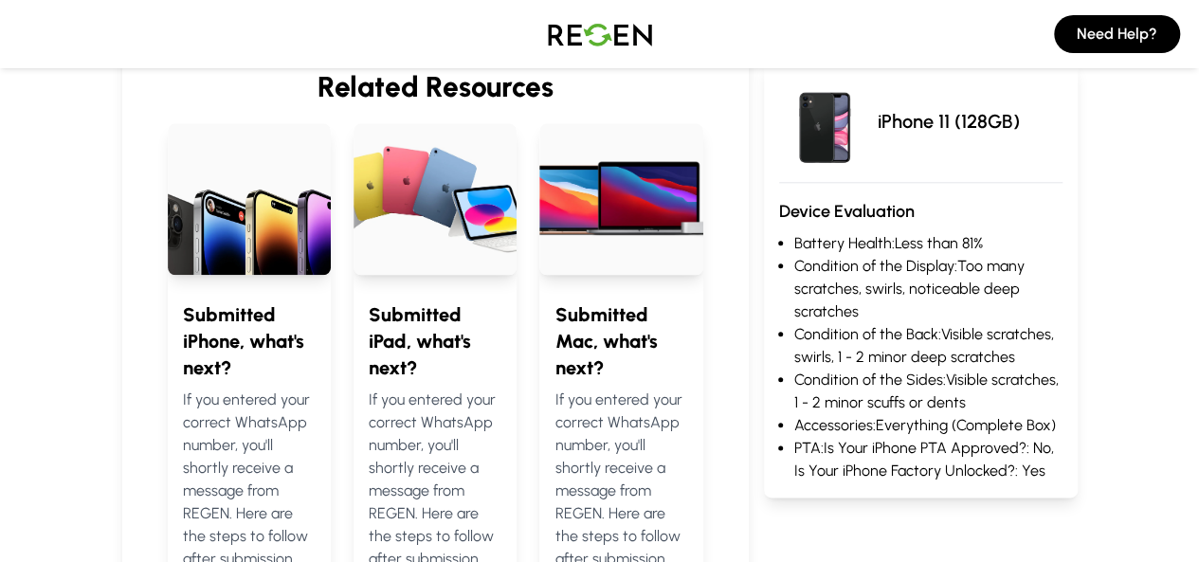
scroll to position [918, 0]
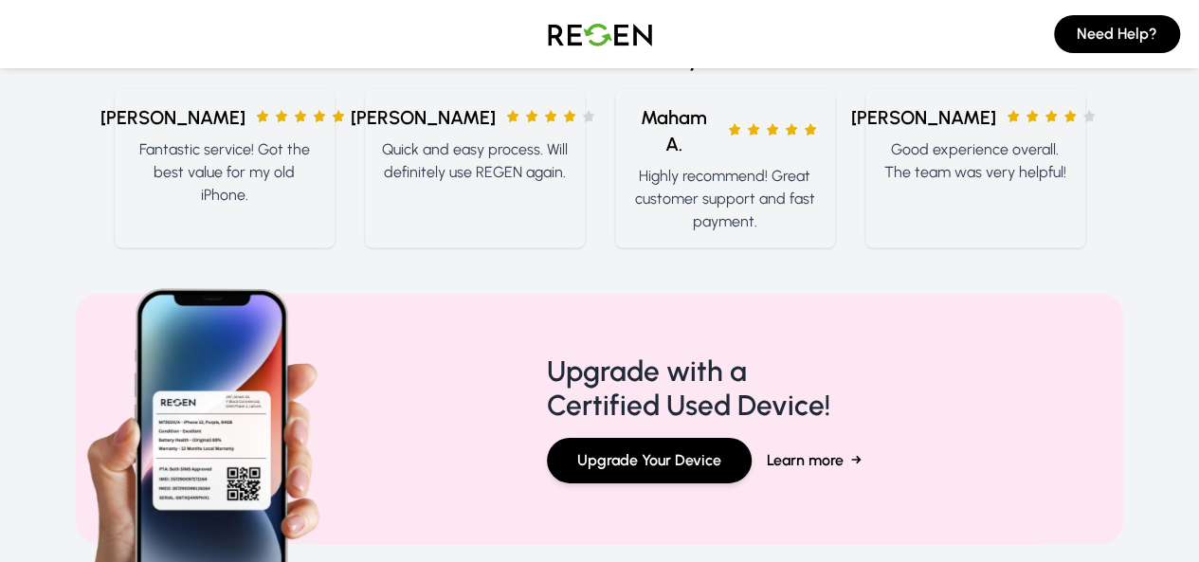
scroll to position [2791, 0]
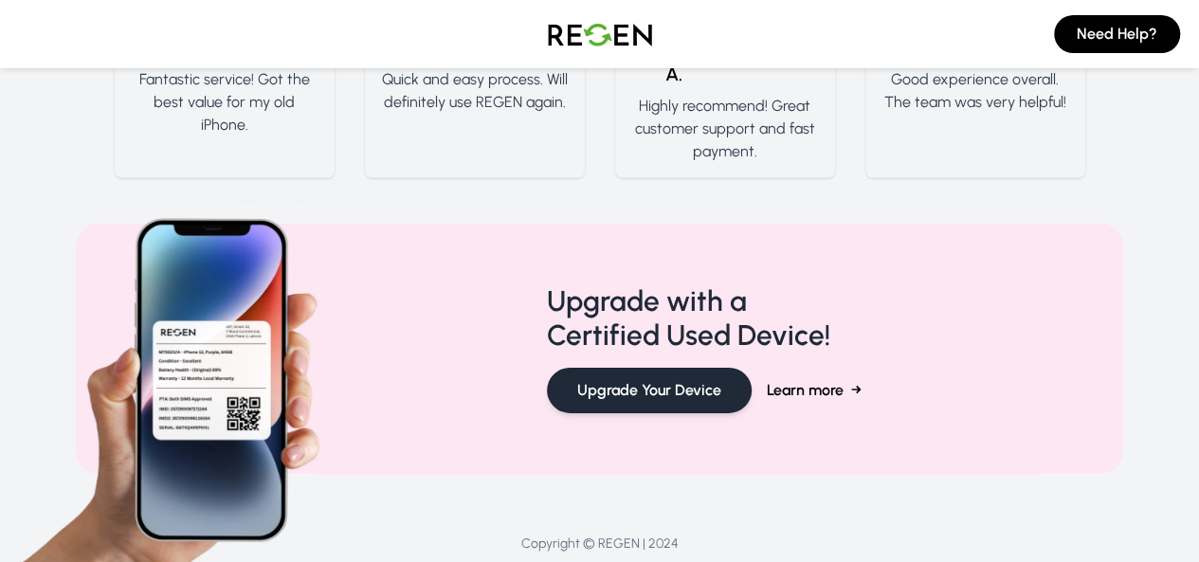
click at [689, 368] on button "Upgrade Your Device" at bounding box center [649, 390] width 205 height 45
